Goal: Task Accomplishment & Management: Manage account settings

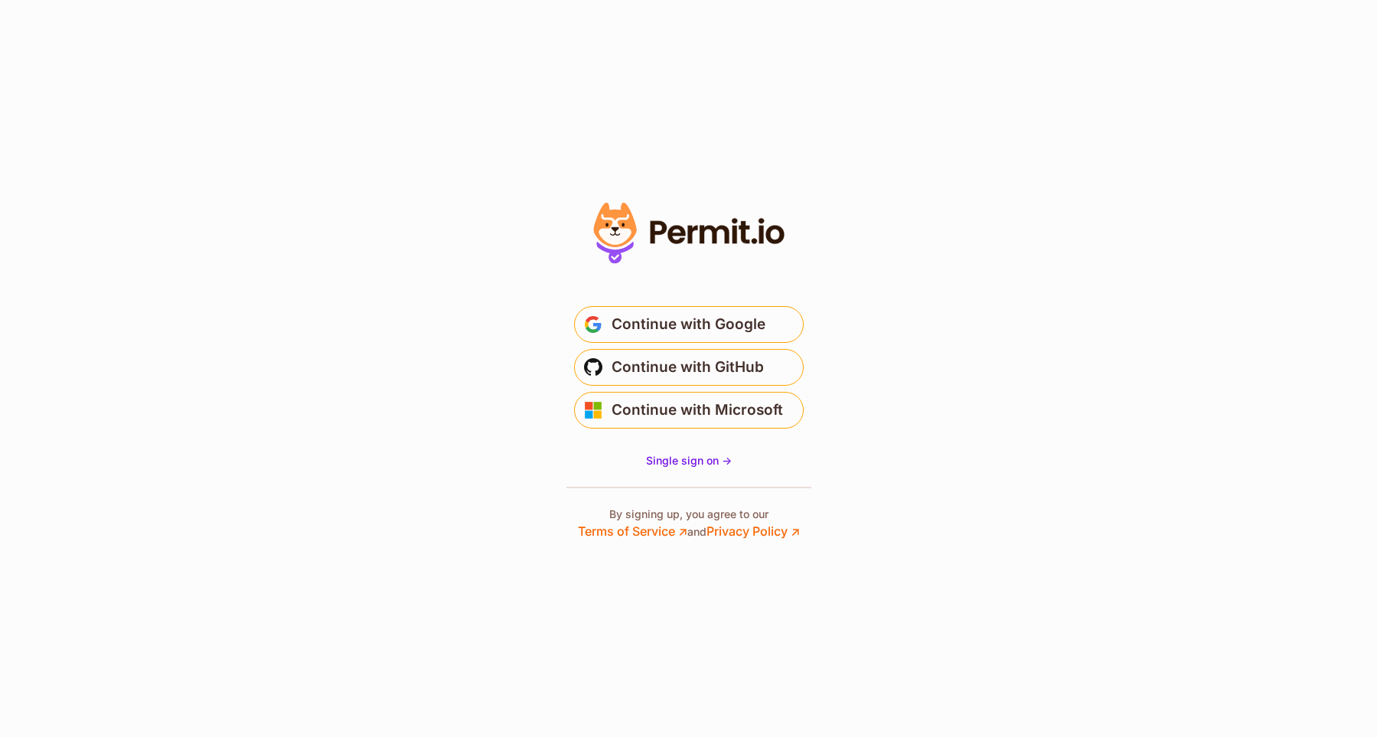
click at [748, 322] on span "Continue with Google" at bounding box center [688, 324] width 154 height 24
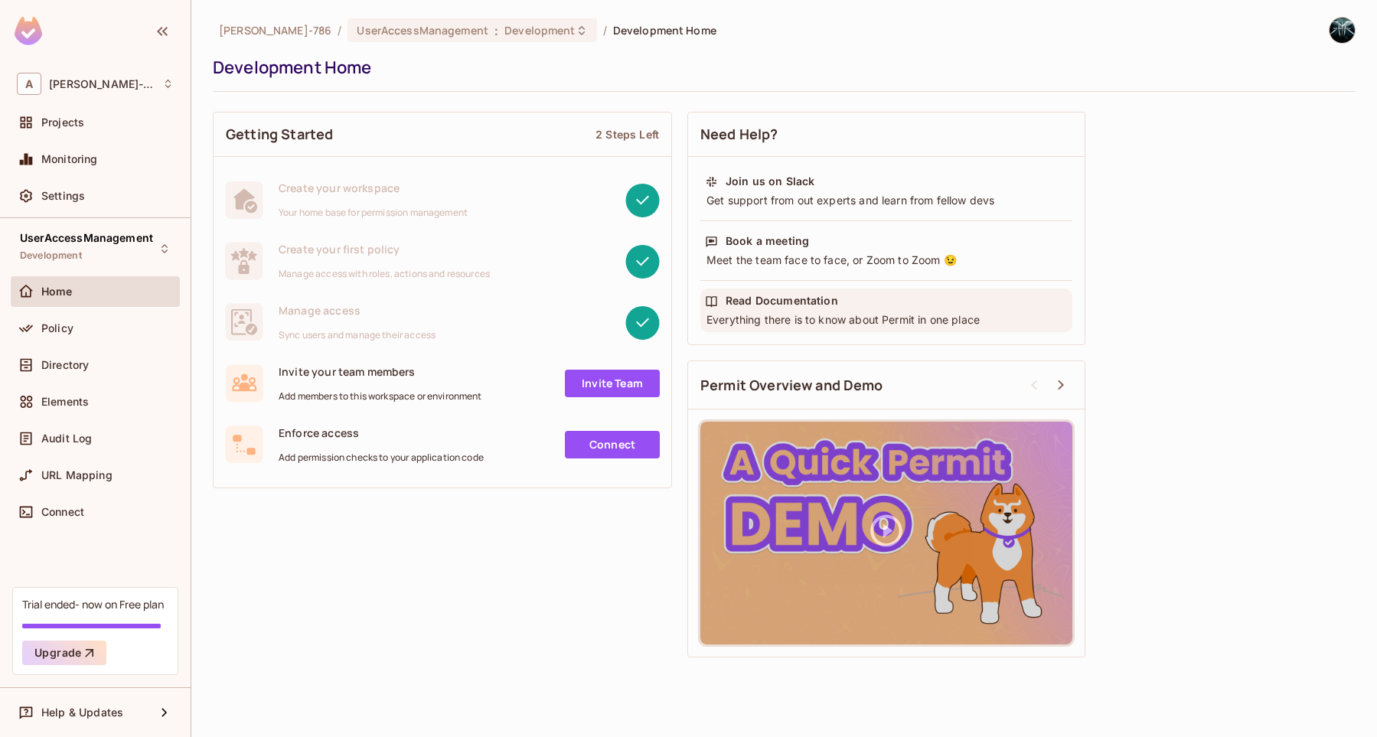
click at [769, 318] on div "Everything there is to know about Permit in one place" at bounding box center [886, 319] width 363 height 15
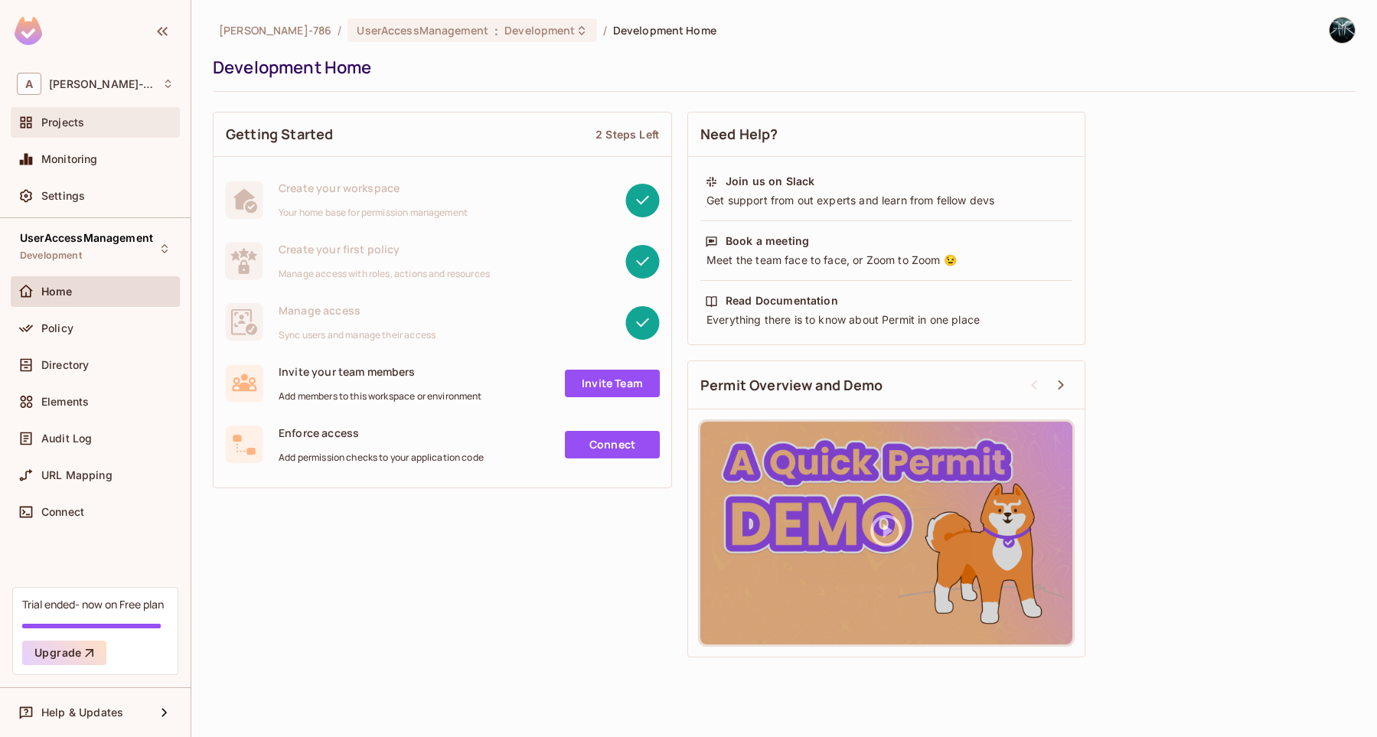
click at [109, 132] on div "Projects" at bounding box center [95, 122] width 169 height 31
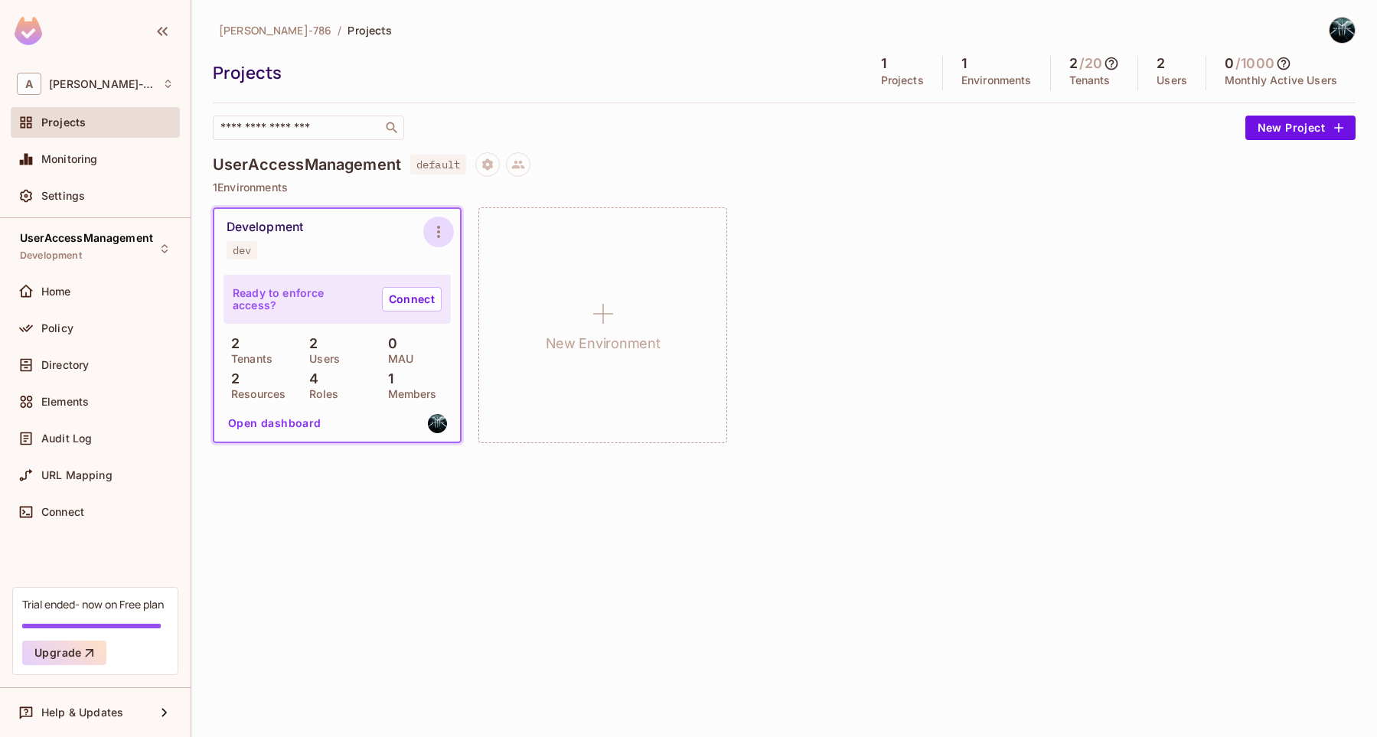
click at [439, 236] on icon "Environment settings" at bounding box center [438, 232] width 3 height 12
click at [489, 295] on div "Copy API Key" at bounding box center [516, 295] width 71 height 15
